Goal: Navigation & Orientation: Find specific page/section

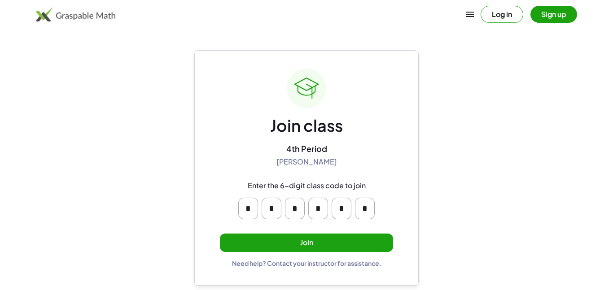
click at [333, 245] on button "Join" at bounding box center [306, 243] width 173 height 18
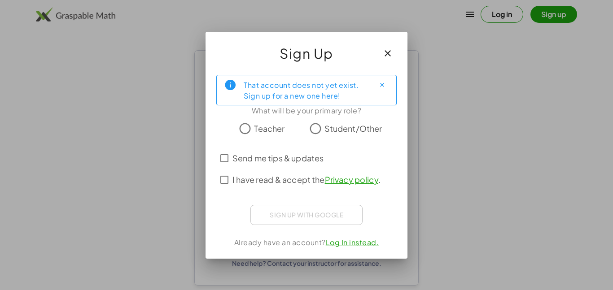
click at [341, 124] on span "Student/Other" at bounding box center [353, 128] width 58 height 12
click at [265, 161] on span "Send me tips & updates" at bounding box center [277, 158] width 91 height 12
click at [271, 171] on label "I have read & accept the Privacy policy ." at bounding box center [306, 180] width 148 height 22
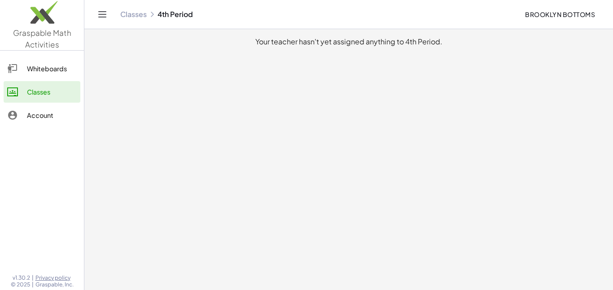
click at [187, 14] on div "Classes 4th Period" at bounding box center [318, 14] width 397 height 9
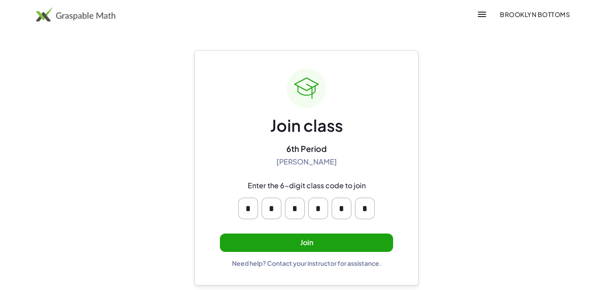
click at [274, 238] on button "Join" at bounding box center [306, 243] width 173 height 18
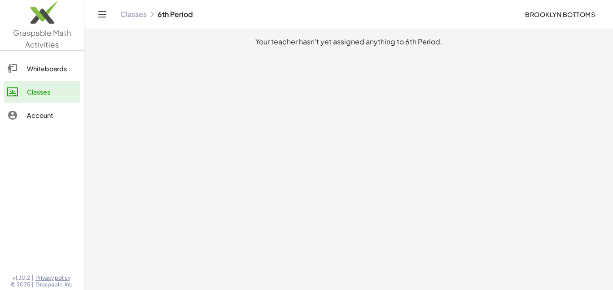
click at [63, 116] on div "Account" at bounding box center [52, 115] width 50 height 11
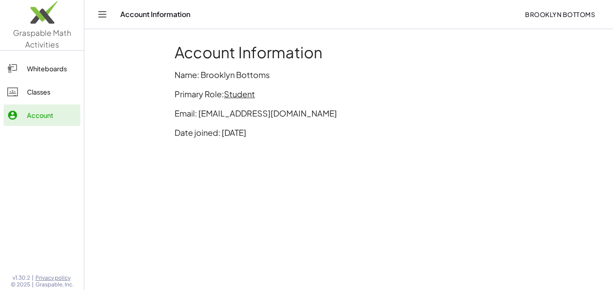
click at [18, 93] on div at bounding box center [17, 92] width 20 height 11
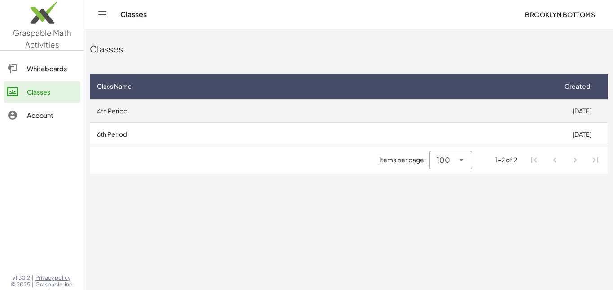
drag, startPoint x: 517, startPoint y: 104, endPoint x: 414, endPoint y: 113, distance: 103.5
click at [414, 113] on td "4th Period" at bounding box center [323, 110] width 466 height 23
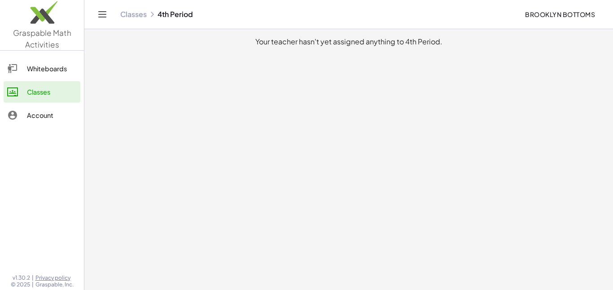
click at [414, 113] on main "Your teacher hasn't yet assigned anything to 4th Period." at bounding box center [348, 145] width 528 height 290
click at [7, 75] on link "Whiteboards" at bounding box center [42, 69] width 77 height 22
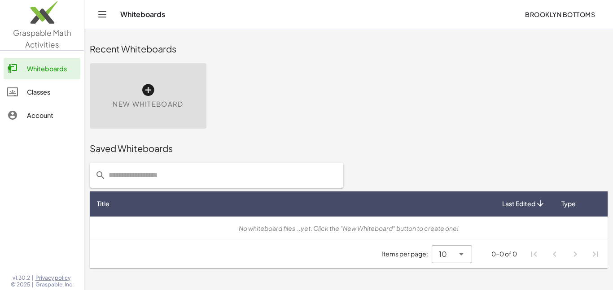
click at [33, 88] on div "Classes" at bounding box center [52, 92] width 50 height 11
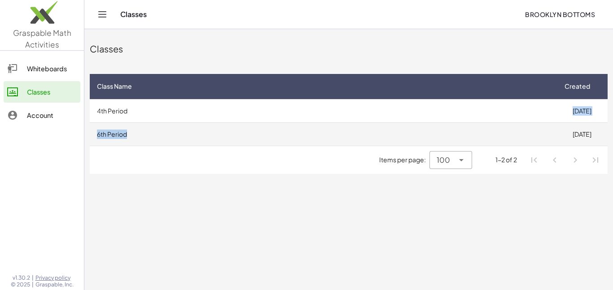
drag, startPoint x: 458, startPoint y: 111, endPoint x: 244, endPoint y: 128, distance: 214.1
click at [244, 128] on tbody "4th Period [DATE] 6th Period [DATE]" at bounding box center [348, 122] width 517 height 47
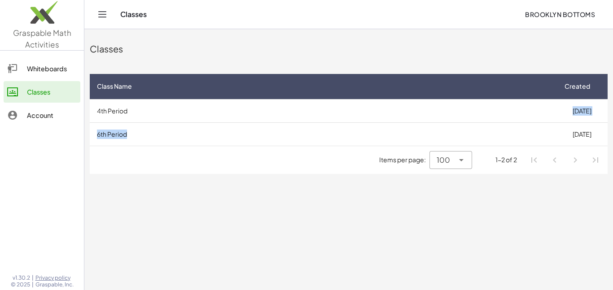
click at [46, 67] on div "Whiteboards" at bounding box center [52, 68] width 50 height 11
